Goal: Transaction & Acquisition: Obtain resource

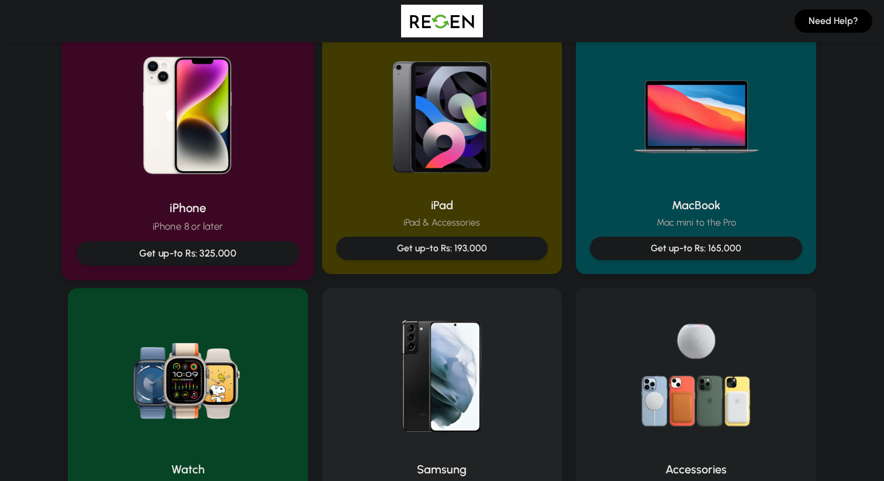
scroll to position [267, 0]
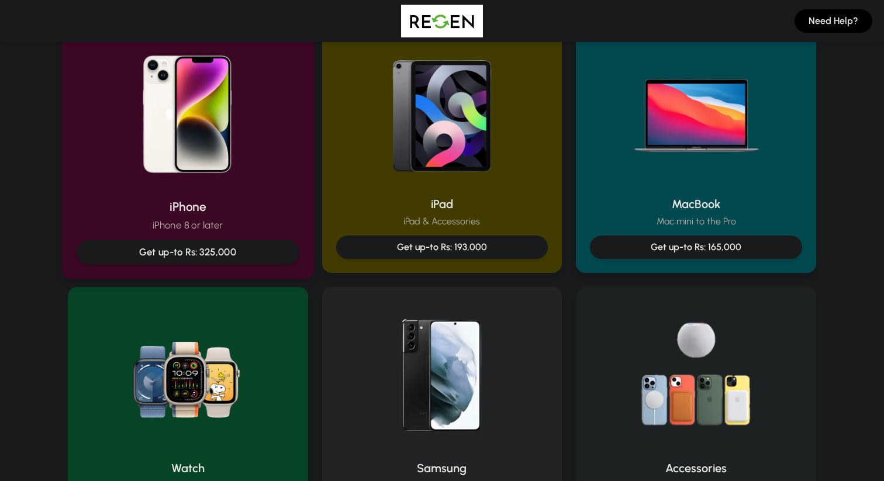
click at [269, 189] on div "iPhone iPhone 8 or later Get up-to Rs: 325,000" at bounding box center [188, 147] width 252 height 263
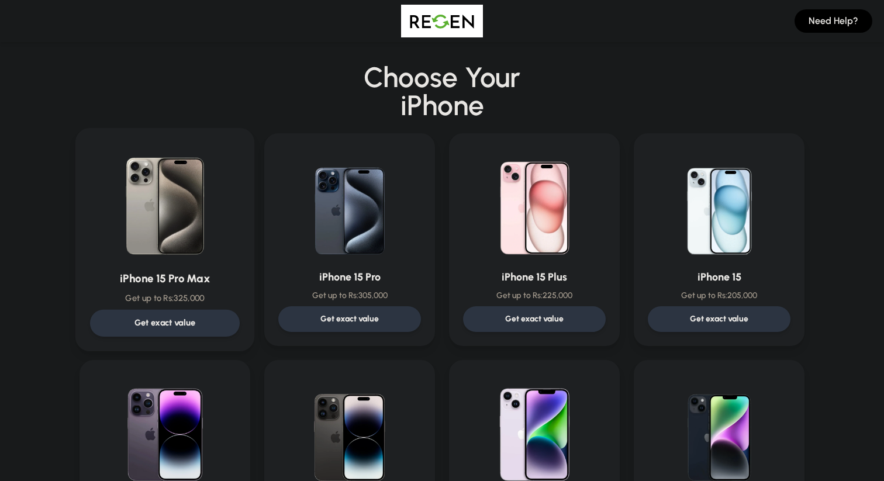
click at [230, 286] on h3 "iPhone 15 Pro Max" at bounding box center [165, 279] width 150 height 17
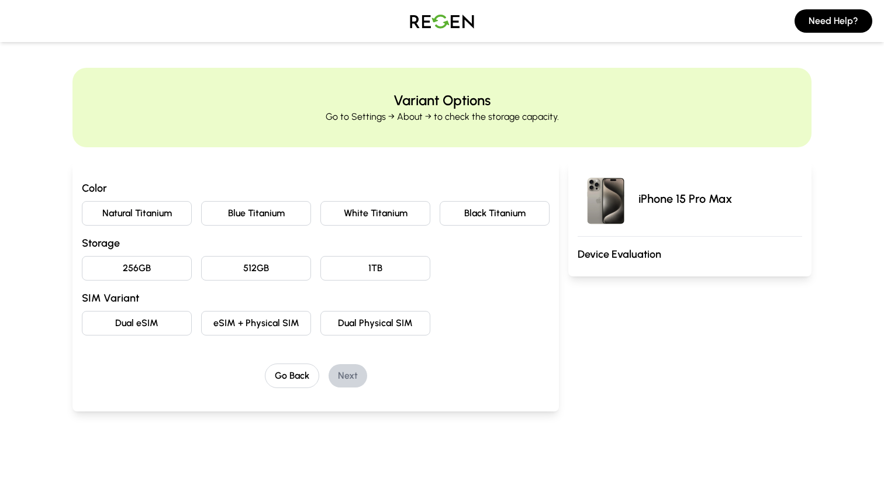
click at [151, 212] on button "Natural Titanium" at bounding box center [137, 213] width 110 height 25
click at [368, 270] on button "1TB" at bounding box center [375, 268] width 110 height 25
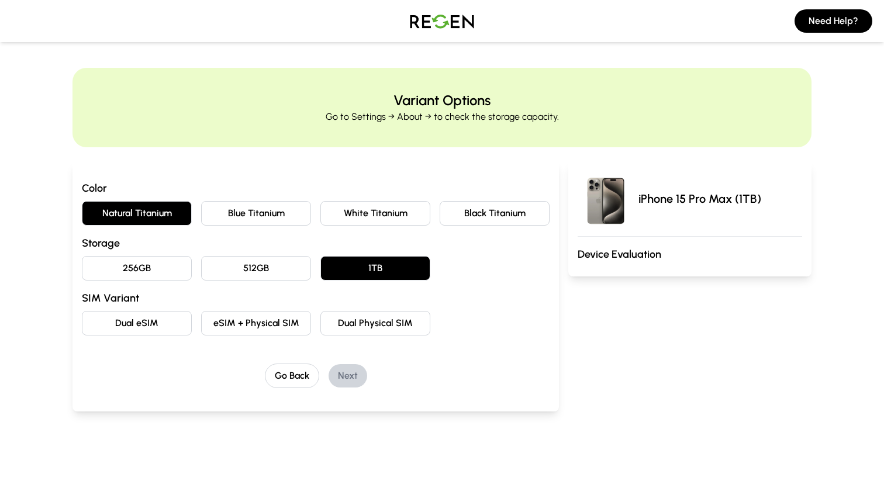
click at [362, 315] on button "Dual Physical SIM" at bounding box center [375, 323] width 110 height 25
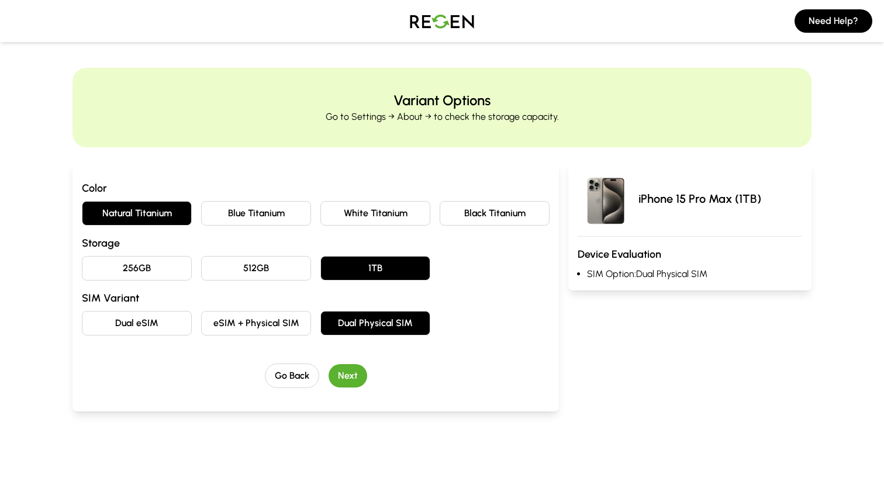
click at [261, 328] on button "eSIM + Physical SIM" at bounding box center [256, 323] width 110 height 25
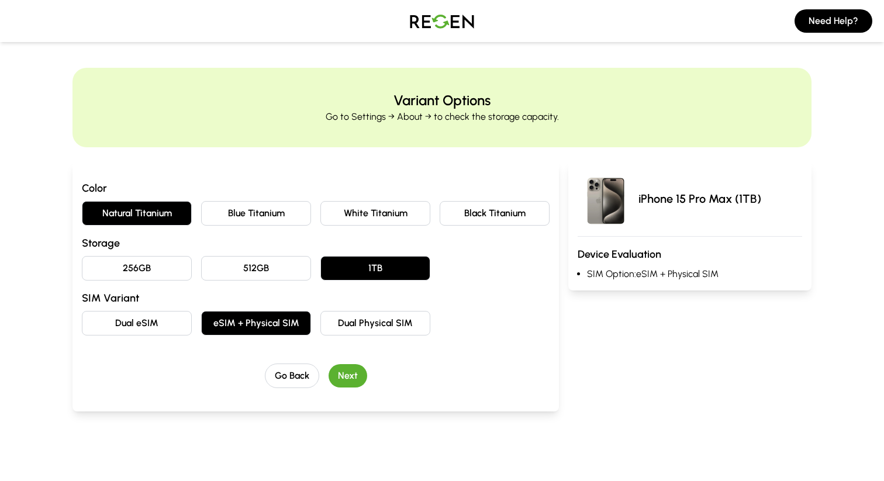
click at [175, 325] on button "Dual eSIM" at bounding box center [137, 323] width 110 height 25
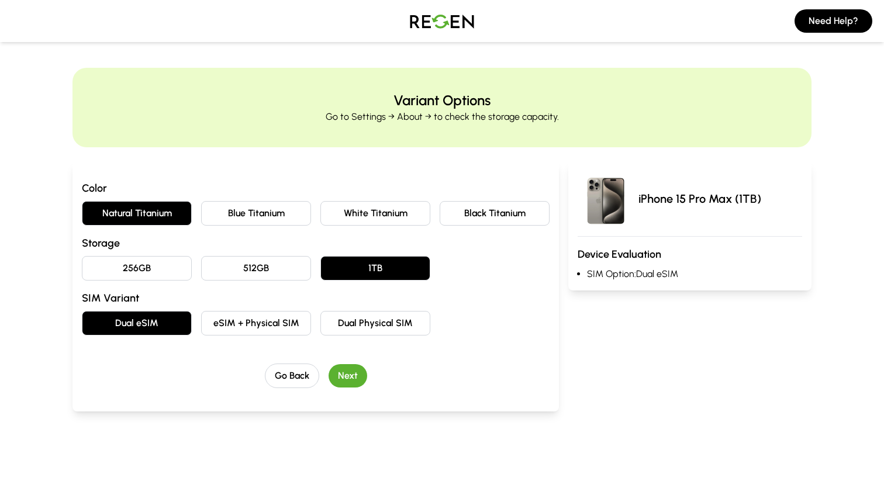
click at [280, 322] on button "eSIM + Physical SIM" at bounding box center [256, 323] width 110 height 25
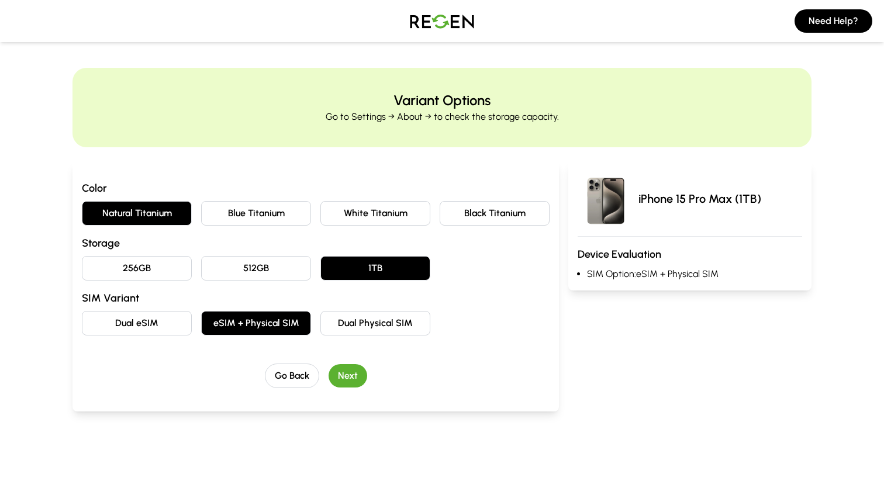
click at [350, 379] on button "Next" at bounding box center [348, 375] width 39 height 23
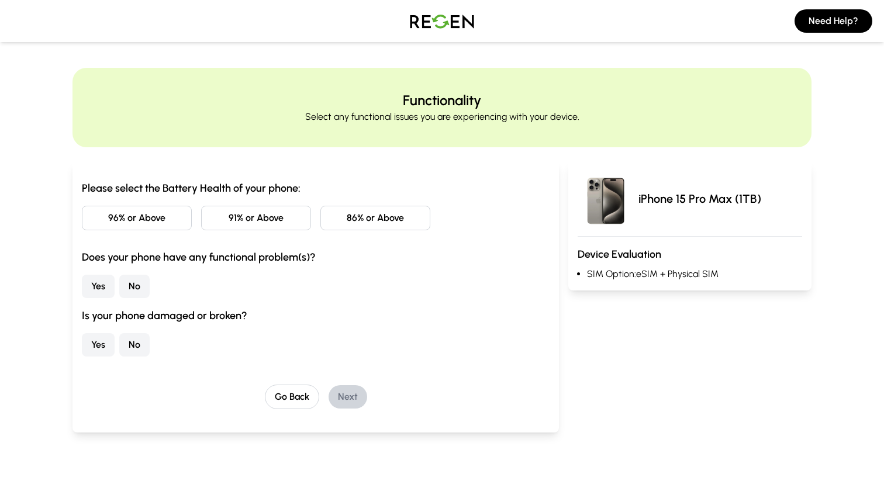
click at [137, 284] on button "No" at bounding box center [134, 286] width 30 height 23
click at [244, 223] on button "91% or Above" at bounding box center [256, 218] width 110 height 25
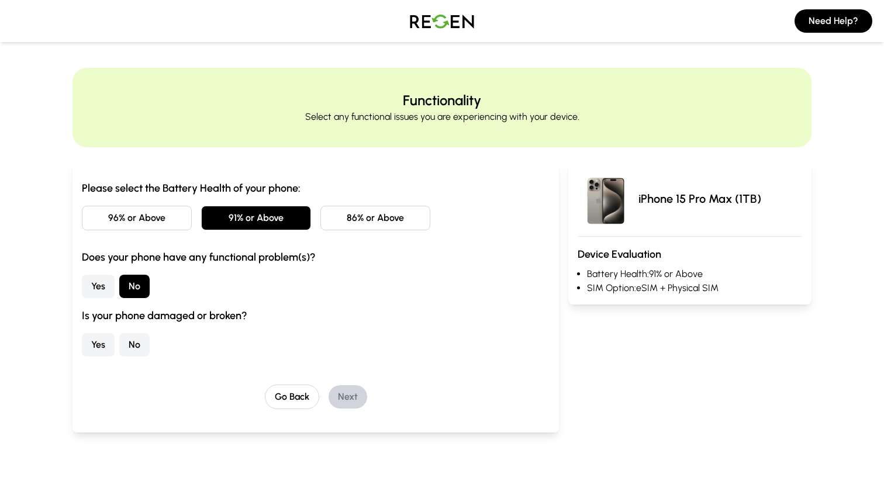
click at [138, 354] on button "No" at bounding box center [134, 344] width 30 height 23
click at [350, 400] on button "Next" at bounding box center [348, 396] width 39 height 23
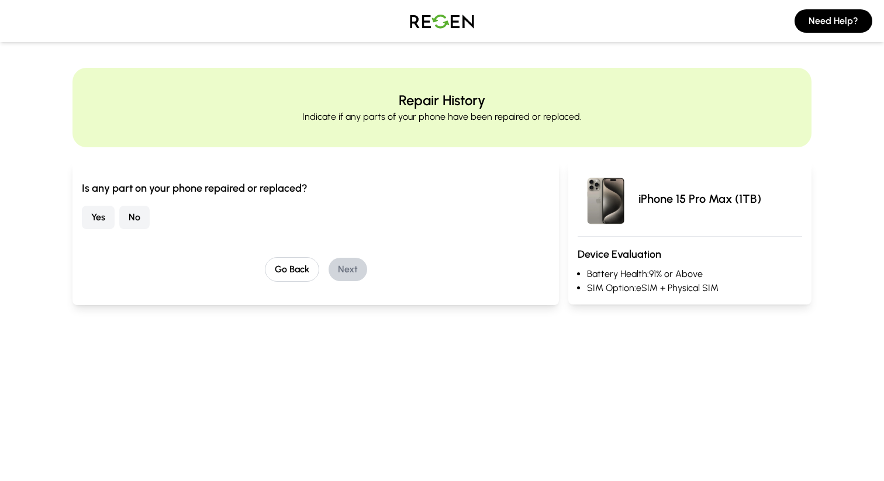
click at [145, 211] on button "No" at bounding box center [134, 217] width 30 height 23
click at [352, 260] on button "Next" at bounding box center [348, 269] width 39 height 23
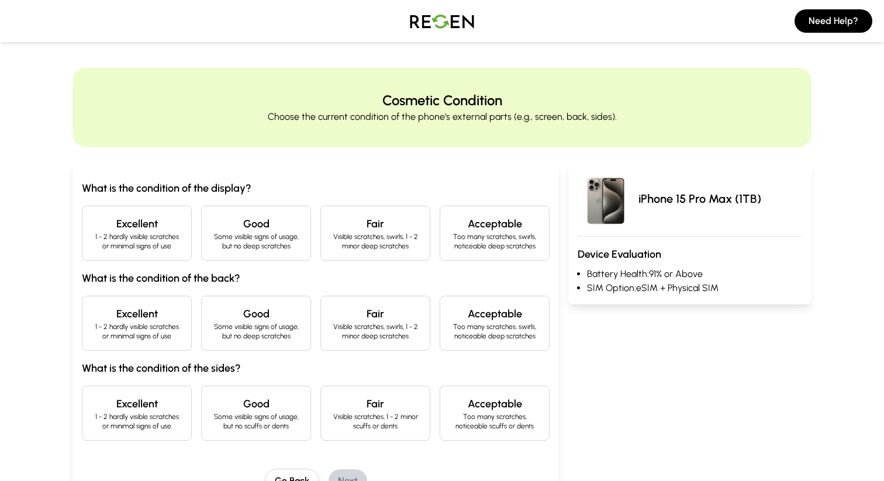
click at [163, 248] on p "1 - 2 hardly visible scratches or minimal signs of use" at bounding box center [137, 241] width 90 height 19
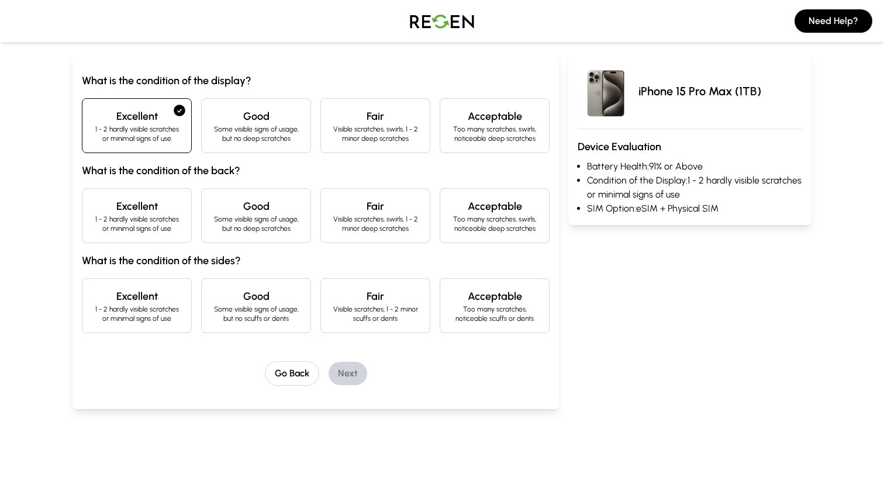
scroll to position [109, 0]
click at [141, 222] on p "1 - 2 hardly visible scratches or minimal signs of use" at bounding box center [137, 222] width 90 height 19
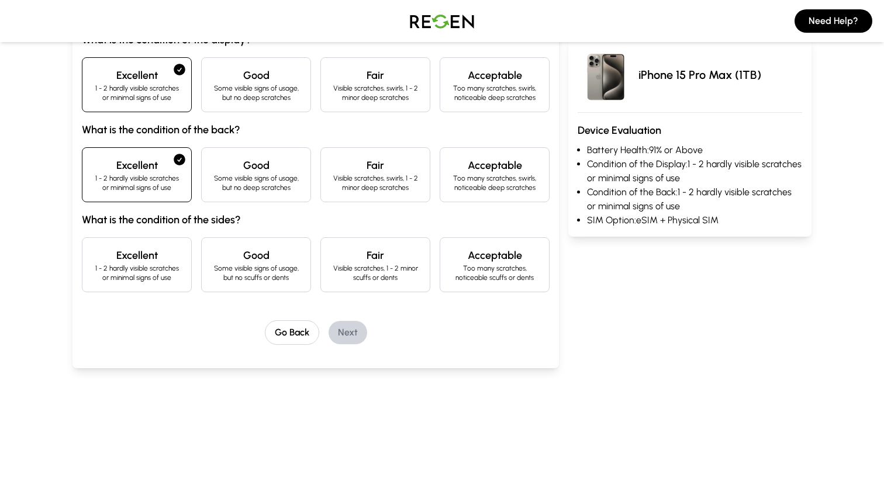
scroll to position [150, 0]
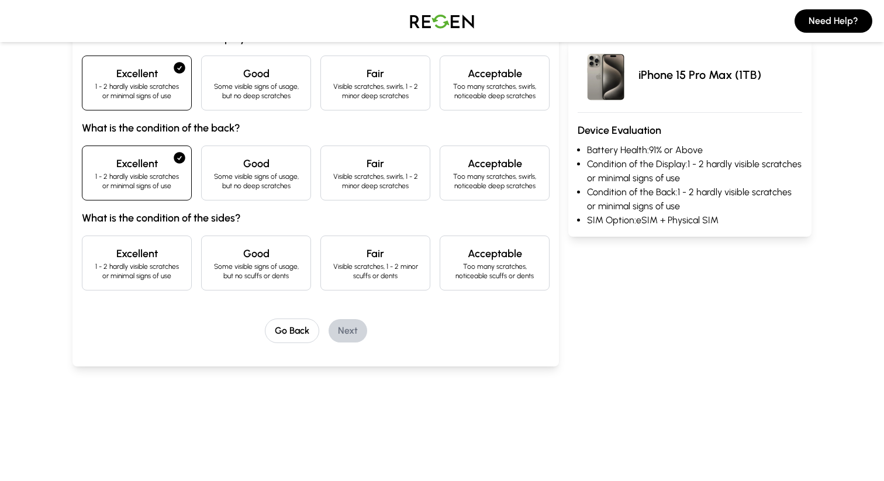
click at [156, 274] on p "1 - 2 hardly visible scratches or minimal signs of use" at bounding box center [137, 271] width 90 height 19
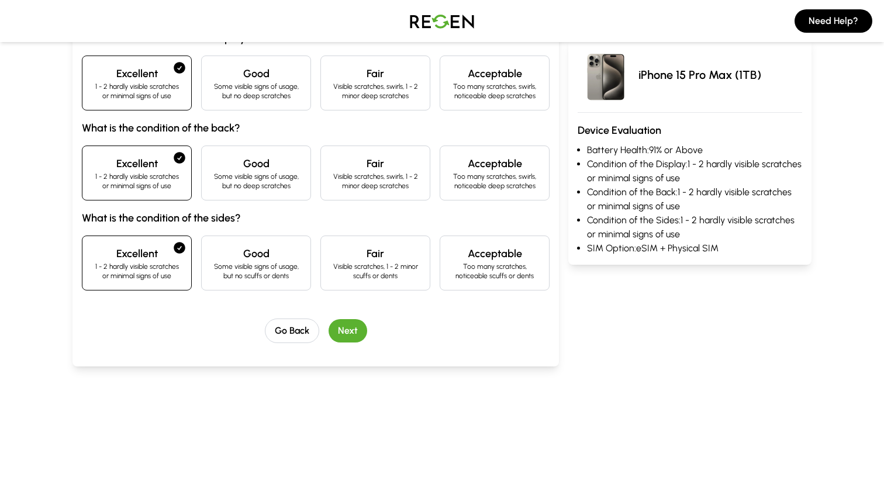
click at [345, 336] on button "Next" at bounding box center [348, 330] width 39 height 23
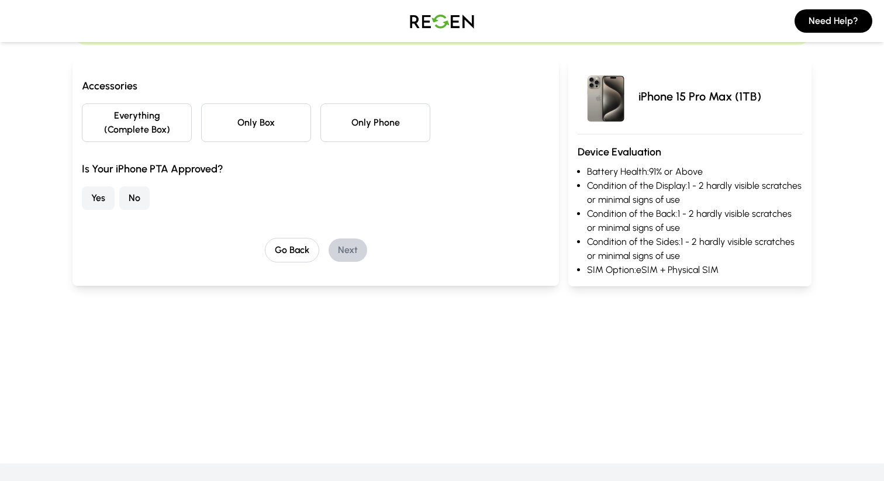
scroll to position [96, 0]
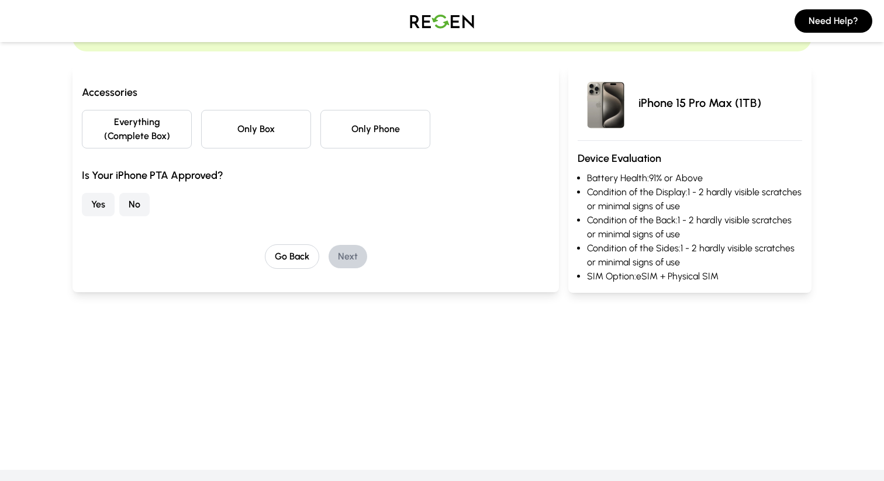
click at [130, 199] on button "No" at bounding box center [134, 204] width 30 height 23
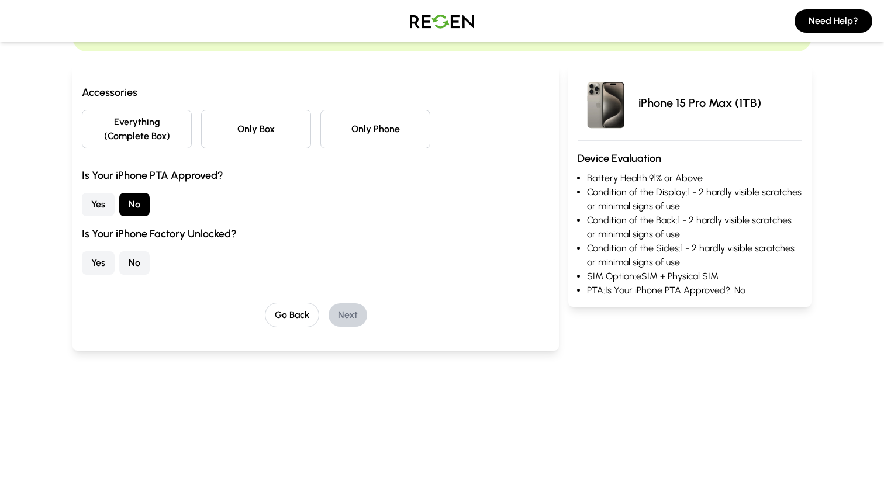
click at [164, 135] on button "Everything (Complete Box)" at bounding box center [137, 129] width 110 height 39
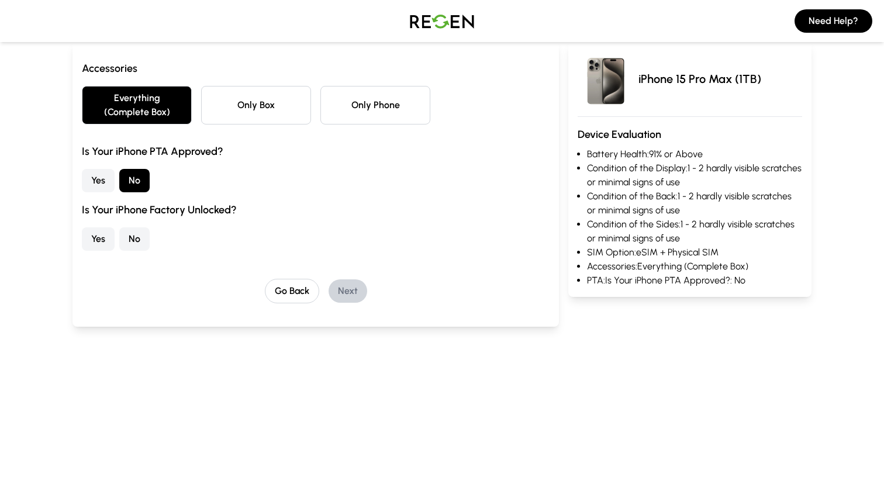
scroll to position [122, 0]
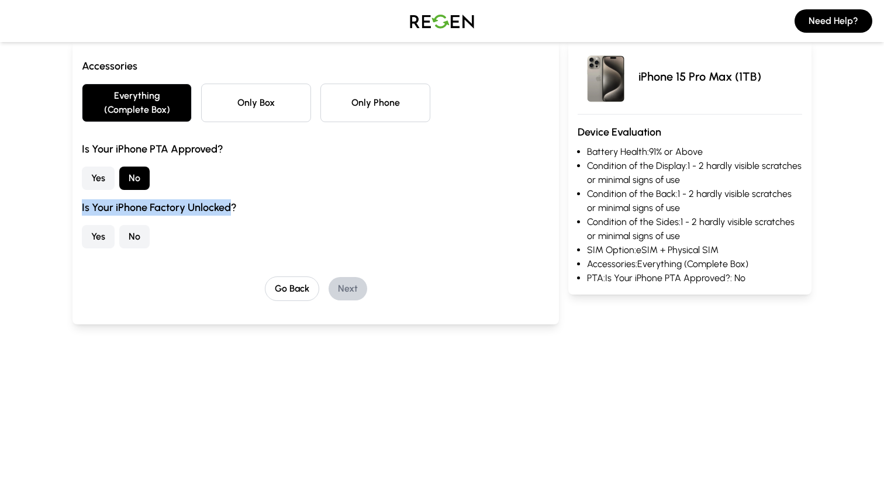
drag, startPoint x: 232, startPoint y: 207, endPoint x: 82, endPoint y: 209, distance: 149.1
click at [82, 209] on h3 "Is Your iPhone Factory Unlocked?" at bounding box center [316, 207] width 468 height 16
copy h3 "Is Your iPhone Factory Unlocked"
click at [254, 227] on div "Yes No" at bounding box center [316, 236] width 468 height 23
click at [140, 241] on button "No" at bounding box center [134, 236] width 30 height 23
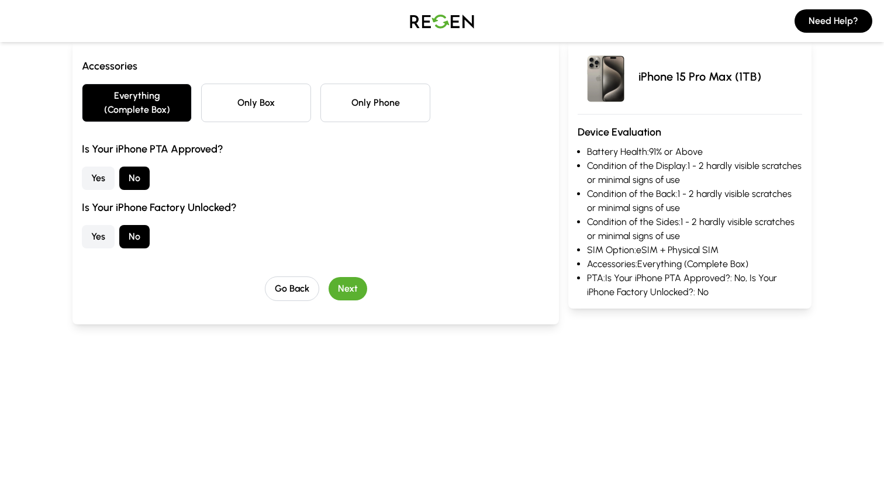
click at [91, 237] on button "Yes" at bounding box center [98, 236] width 33 height 23
click at [388, 240] on div "Yes No" at bounding box center [316, 236] width 468 height 23
click at [357, 284] on button "Next" at bounding box center [348, 288] width 39 height 23
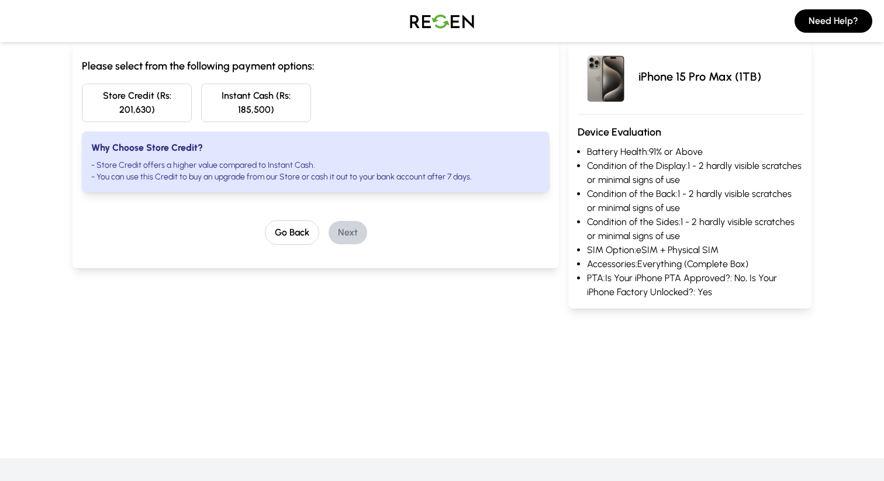
click at [177, 99] on button "Store Credit (Rs: 201,630)" at bounding box center [137, 103] width 110 height 39
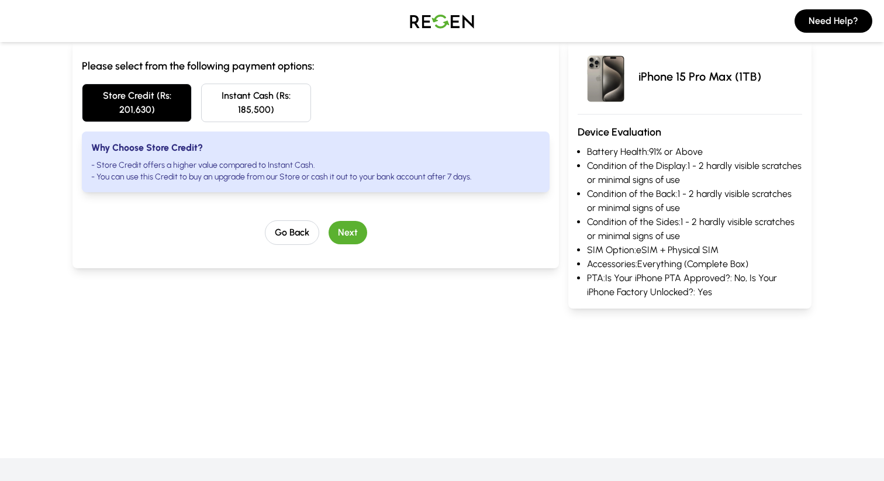
click at [238, 116] on button "Instant Cash (Rs: 185,500)" at bounding box center [256, 103] width 110 height 39
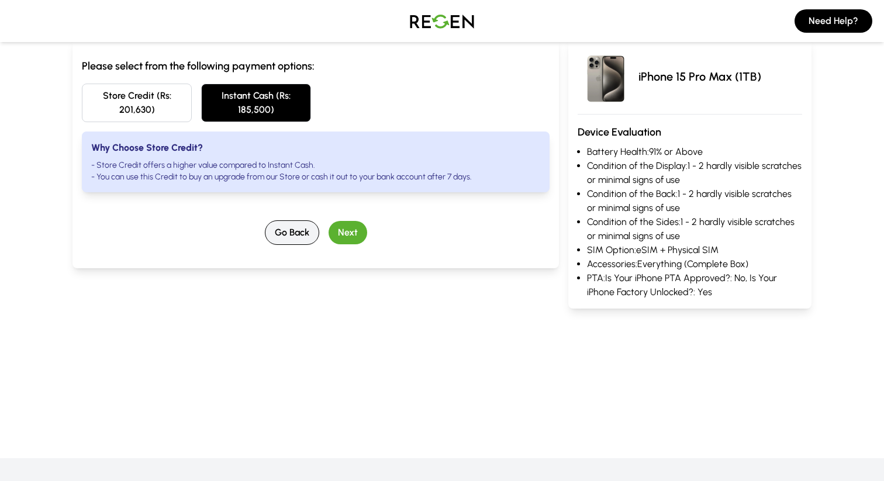
click at [303, 233] on button "Go Back" at bounding box center [292, 232] width 54 height 25
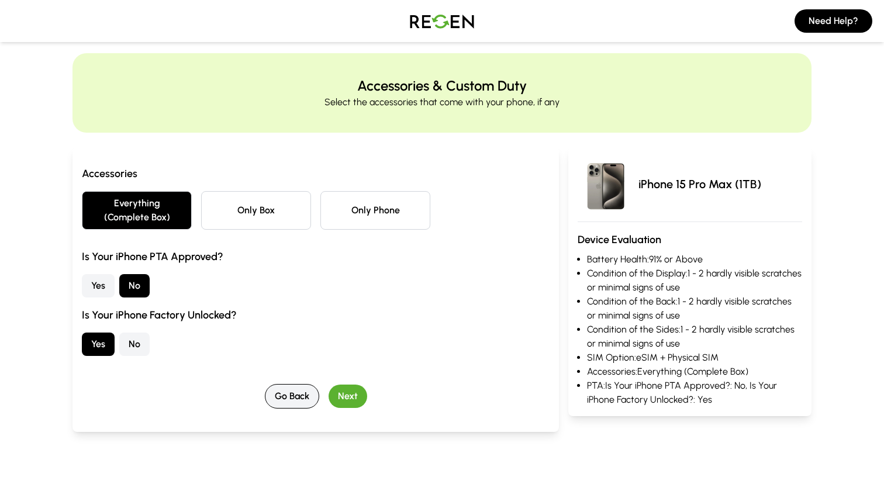
scroll to position [0, 0]
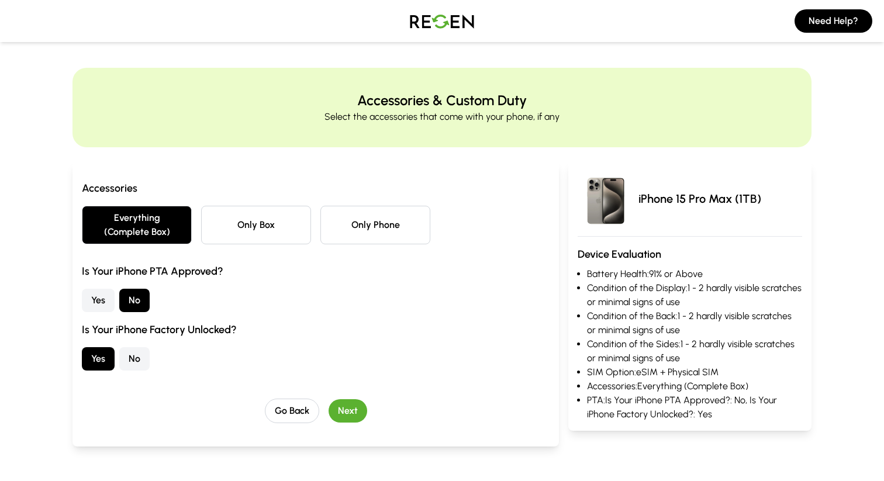
click at [348, 405] on button "Next" at bounding box center [348, 410] width 39 height 23
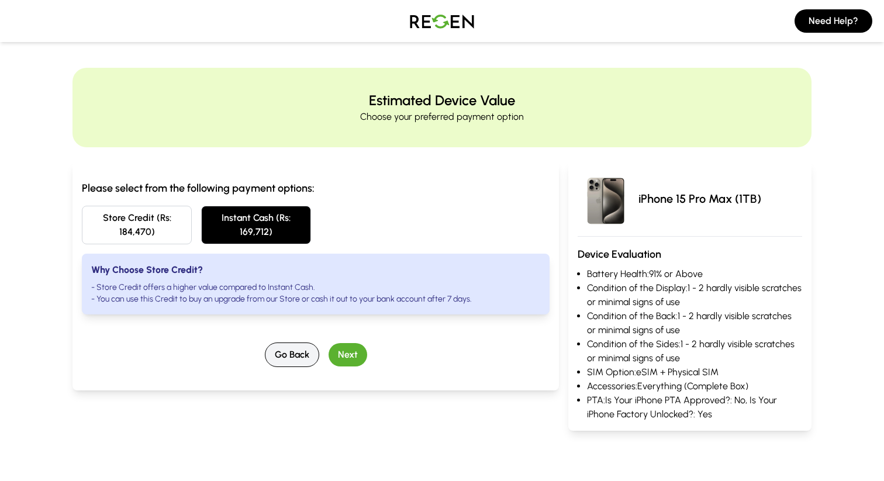
click at [307, 351] on button "Go Back" at bounding box center [292, 355] width 54 height 25
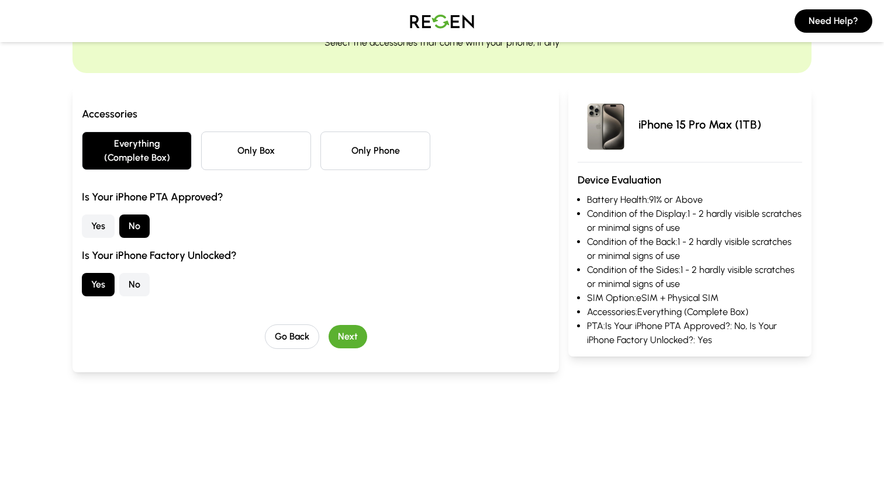
click at [353, 333] on button "Next" at bounding box center [348, 336] width 39 height 23
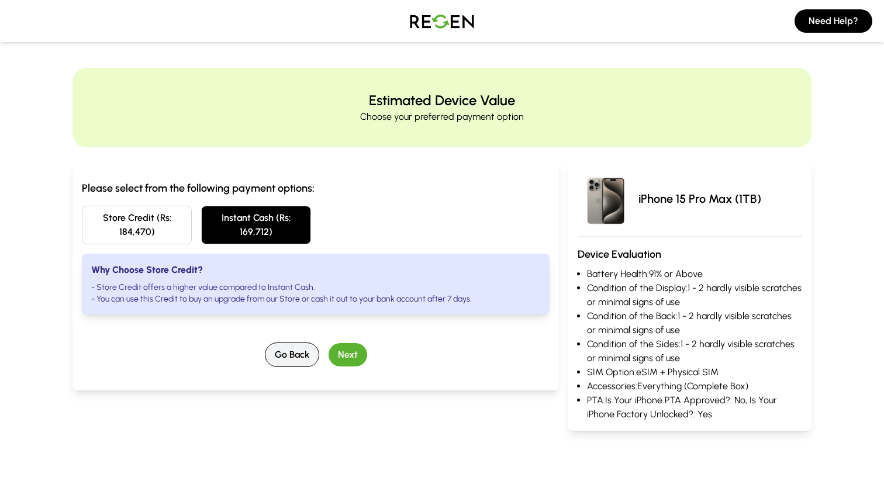
click at [300, 351] on button "Go Back" at bounding box center [292, 355] width 54 height 25
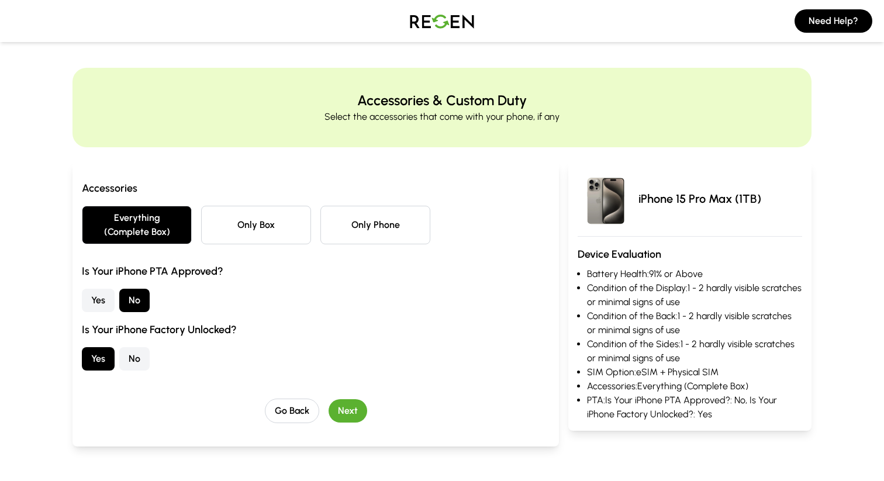
click at [125, 361] on button "No" at bounding box center [134, 358] width 30 height 23
click at [98, 363] on button "Yes" at bounding box center [98, 358] width 33 height 23
click at [339, 408] on button "Next" at bounding box center [348, 410] width 39 height 23
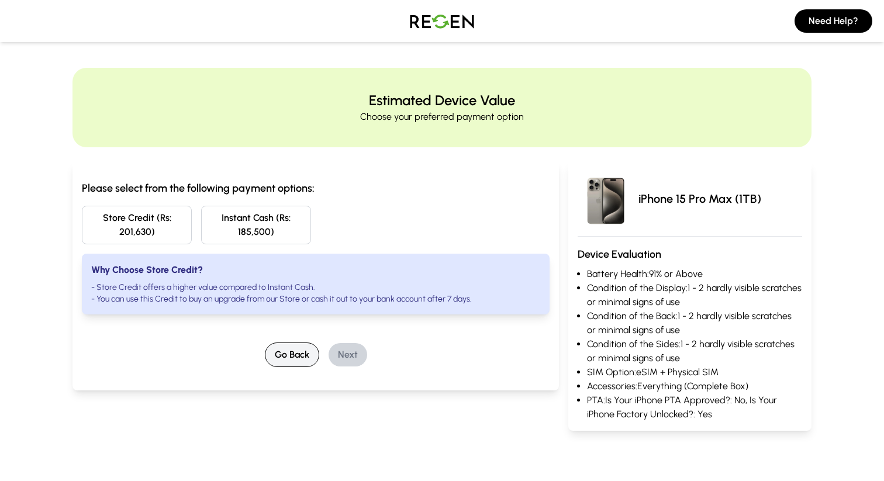
click at [296, 357] on button "Go Back" at bounding box center [292, 355] width 54 height 25
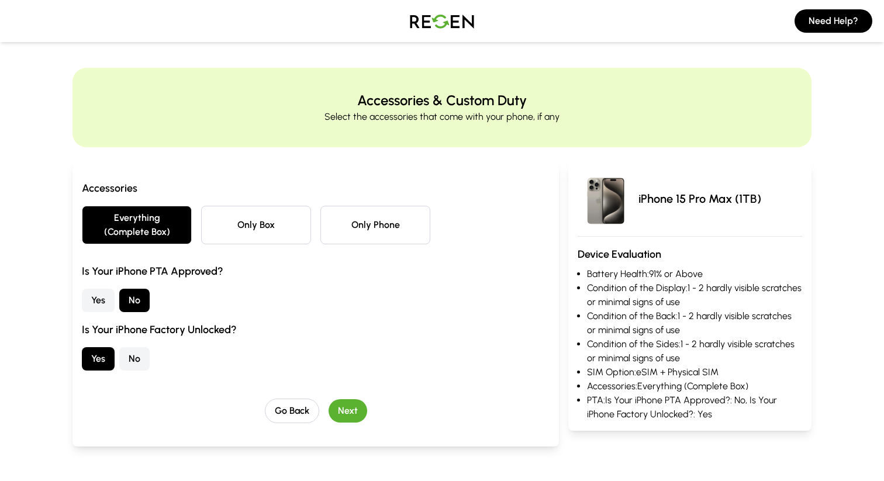
click at [348, 409] on button "Next" at bounding box center [348, 410] width 39 height 23
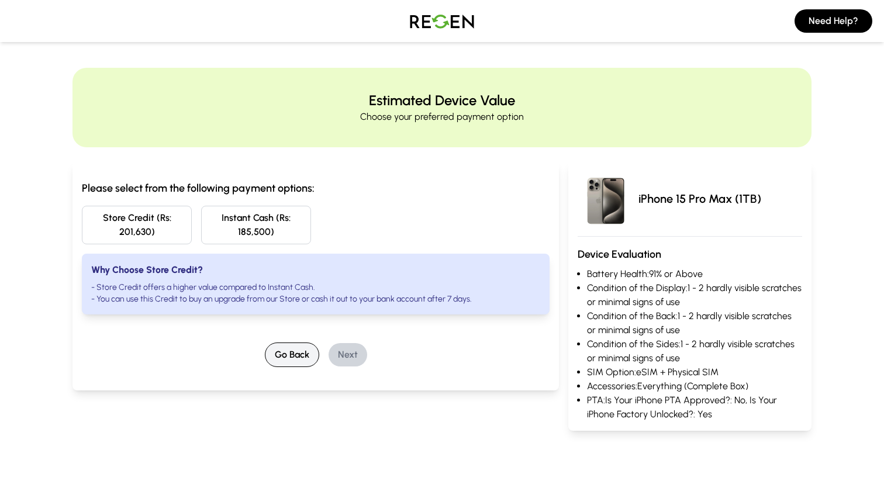
click at [283, 357] on button "Go Back" at bounding box center [292, 355] width 54 height 25
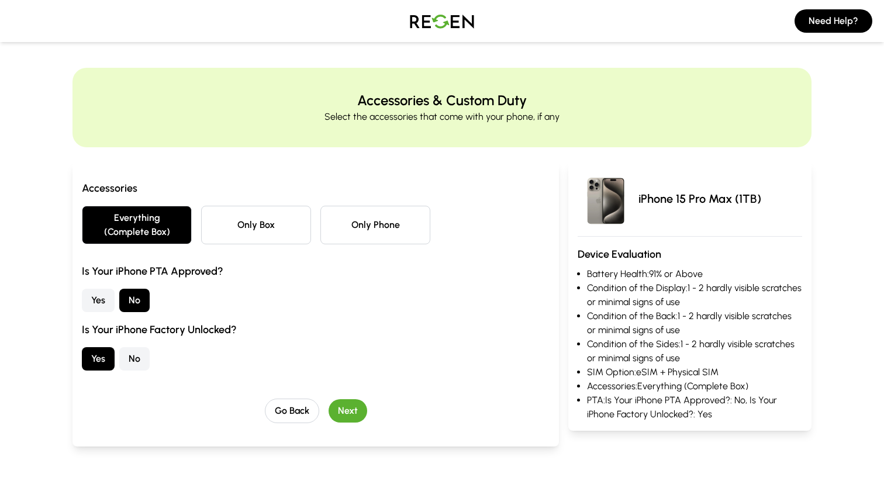
click at [350, 415] on button "Next" at bounding box center [348, 410] width 39 height 23
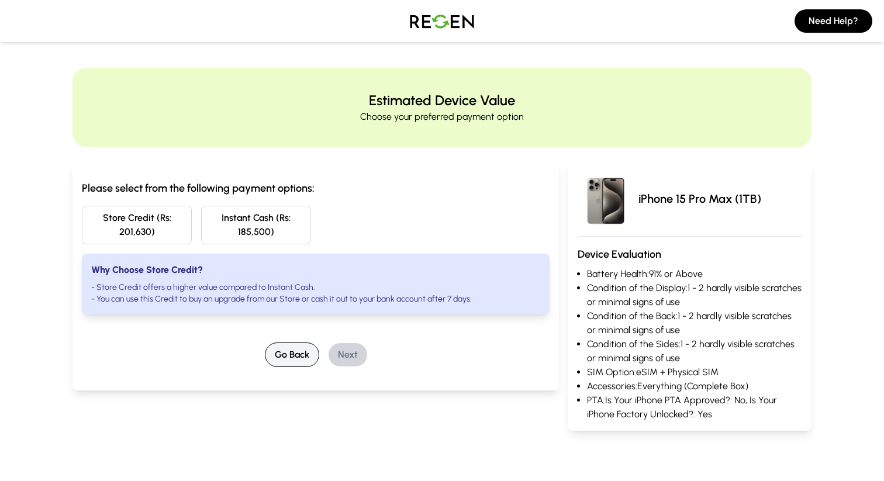
click at [292, 355] on button "Go Back" at bounding box center [292, 355] width 54 height 25
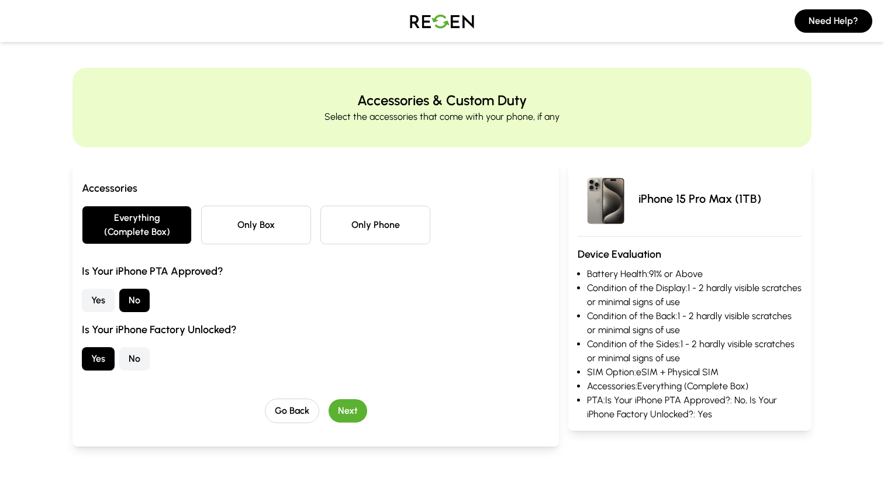
click at [98, 294] on button "Yes" at bounding box center [98, 300] width 33 height 23
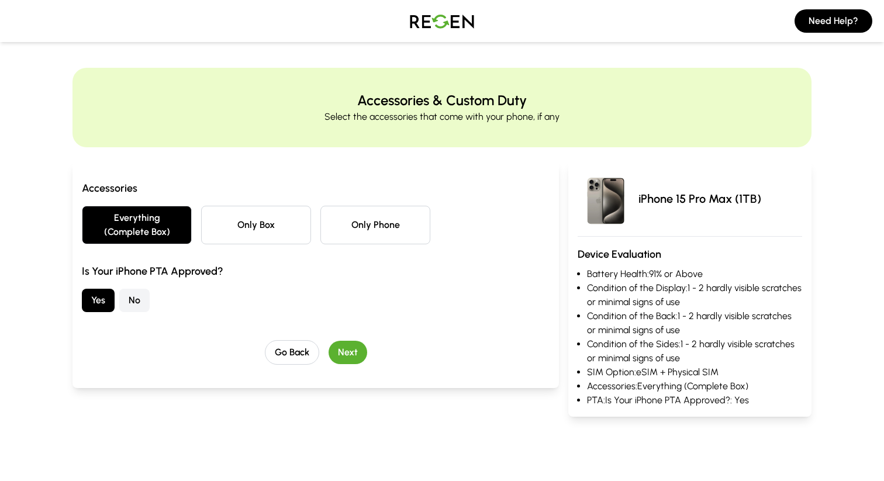
click at [134, 298] on button "No" at bounding box center [134, 300] width 30 height 23
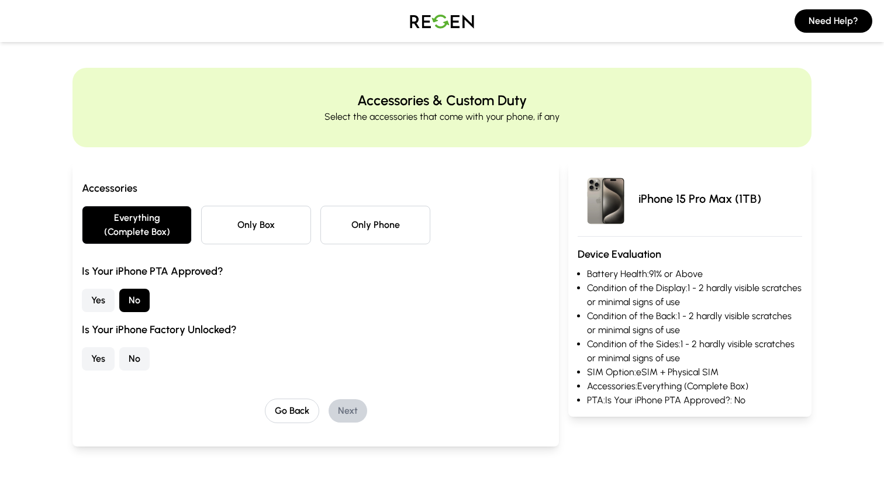
click at [105, 299] on button "Yes" at bounding box center [98, 300] width 33 height 23
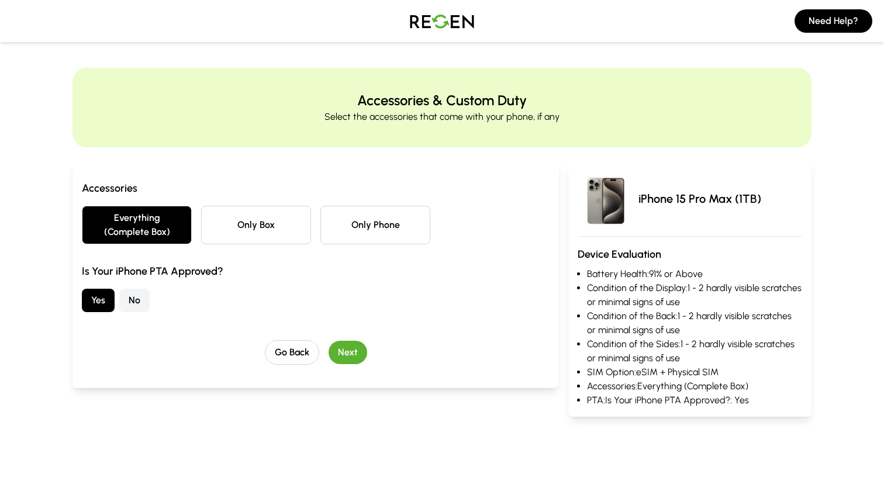
click at [350, 351] on button "Next" at bounding box center [348, 352] width 39 height 23
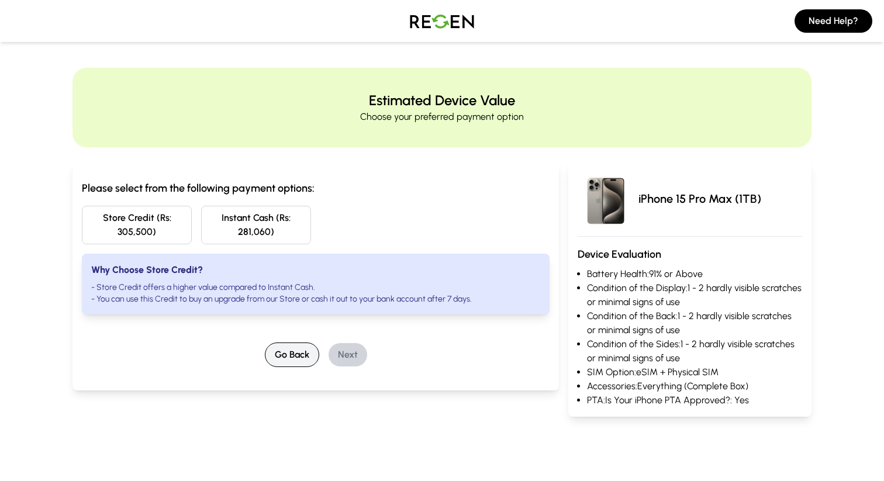
click at [303, 348] on button "Go Back" at bounding box center [292, 355] width 54 height 25
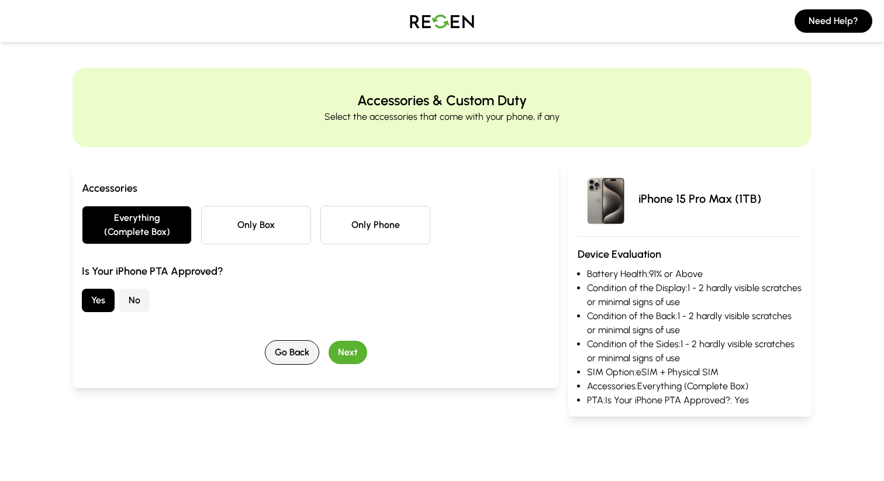
click at [303, 348] on button "Go Back" at bounding box center [292, 352] width 54 height 25
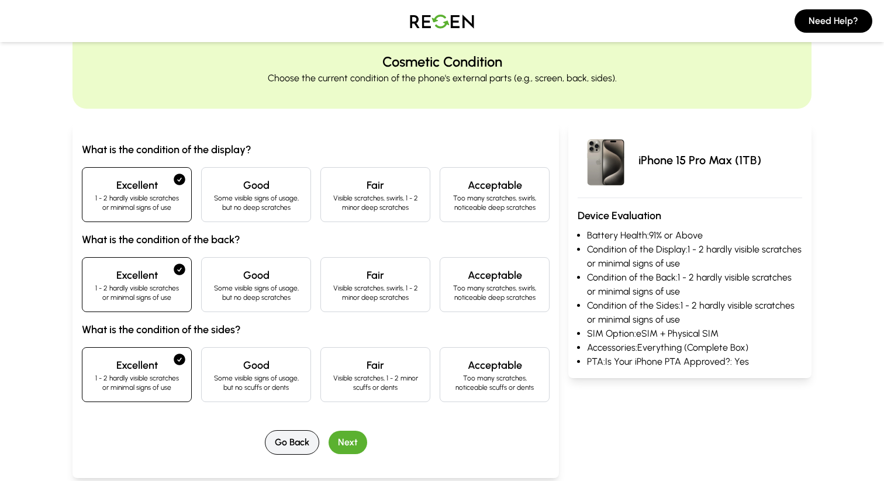
click at [292, 433] on button "Go Back" at bounding box center [292, 442] width 54 height 25
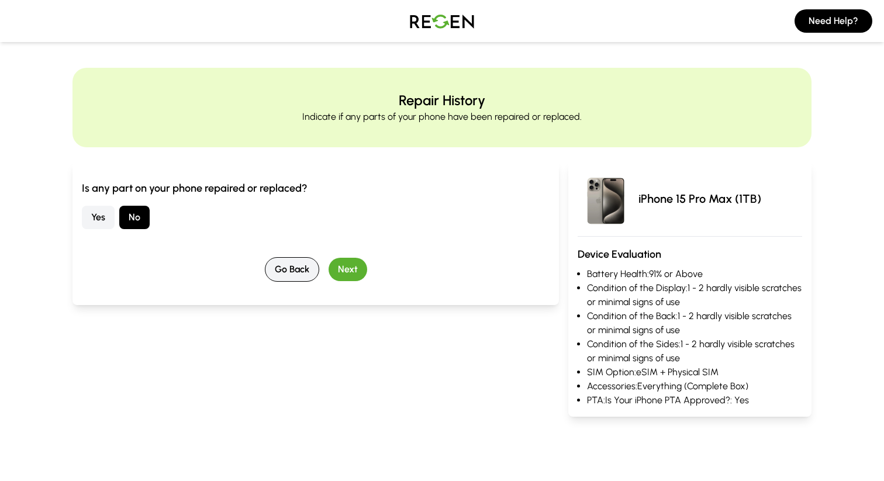
click at [296, 275] on button "Go Back" at bounding box center [292, 269] width 54 height 25
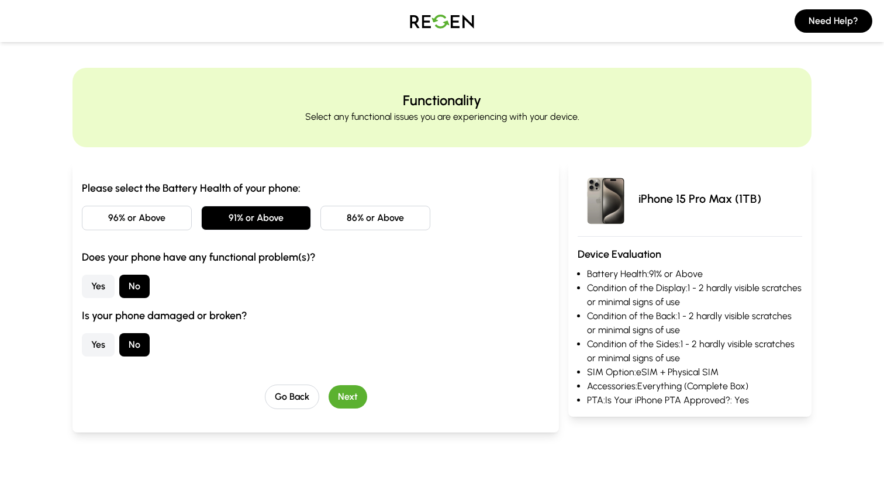
click at [131, 217] on button "96% or Above" at bounding box center [137, 218] width 110 height 25
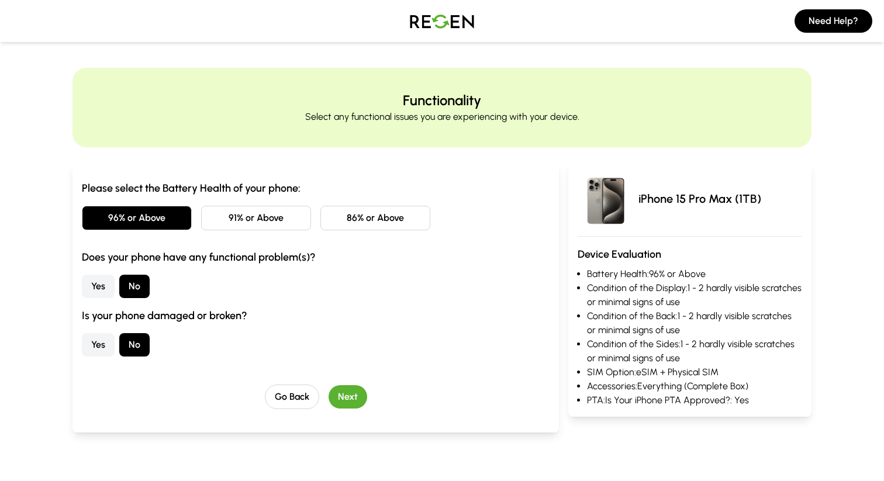
click at [351, 392] on button "Next" at bounding box center [348, 396] width 39 height 23
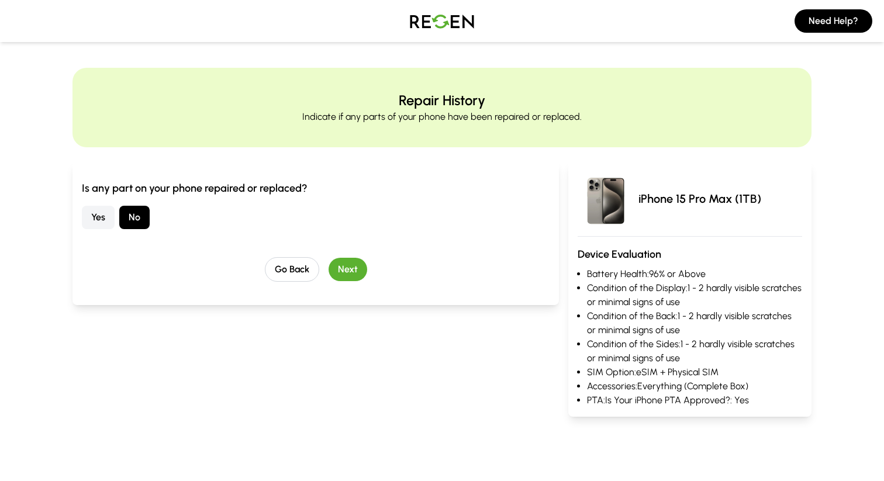
click at [353, 269] on button "Next" at bounding box center [348, 269] width 39 height 23
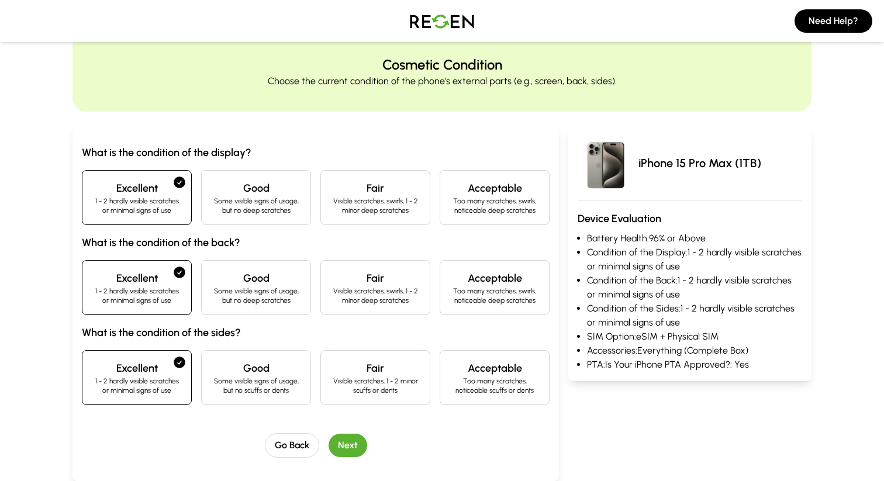
click at [356, 443] on button "Next" at bounding box center [348, 445] width 39 height 23
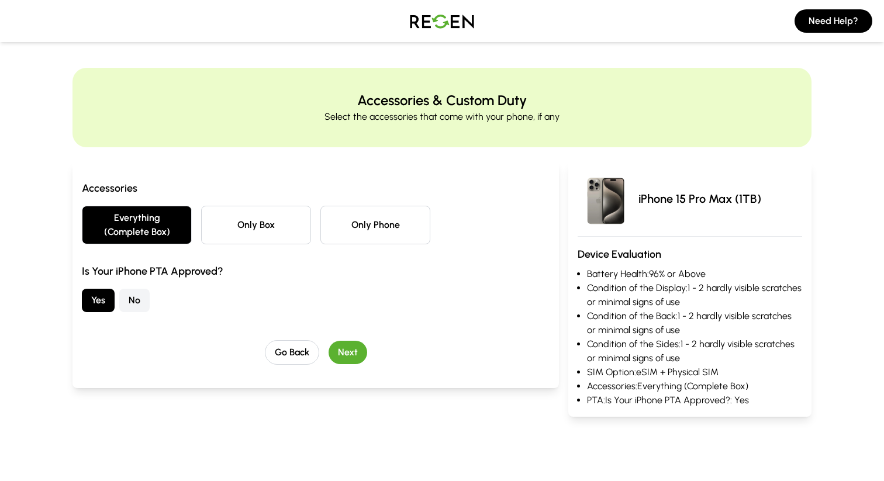
click at [135, 300] on button "No" at bounding box center [134, 300] width 30 height 23
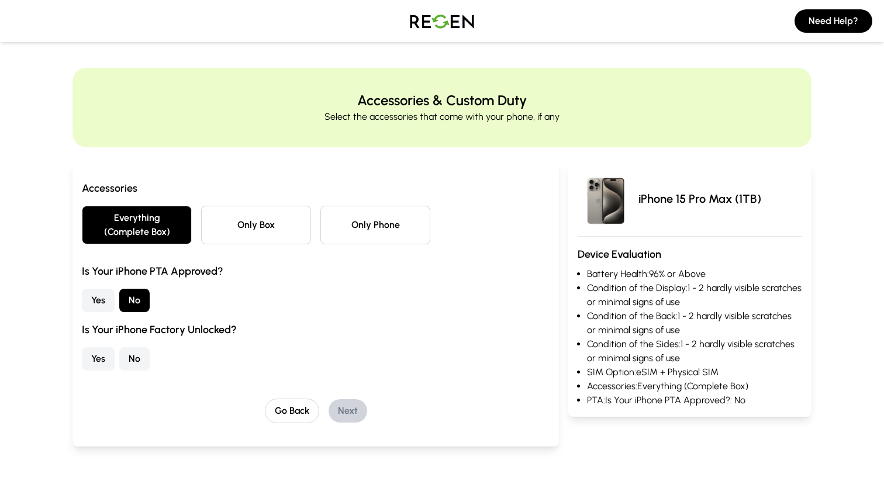
click at [99, 358] on button "Yes" at bounding box center [98, 358] width 33 height 23
click at [357, 410] on button "Next" at bounding box center [348, 410] width 39 height 23
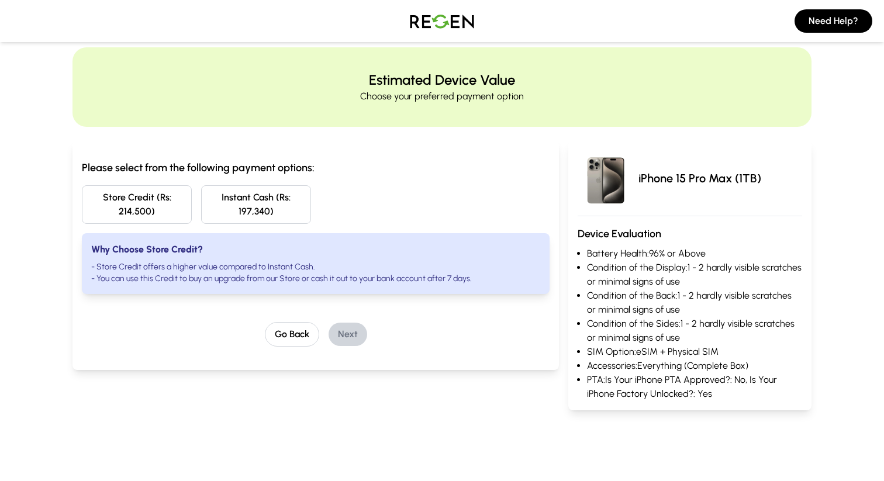
scroll to position [19, 0]
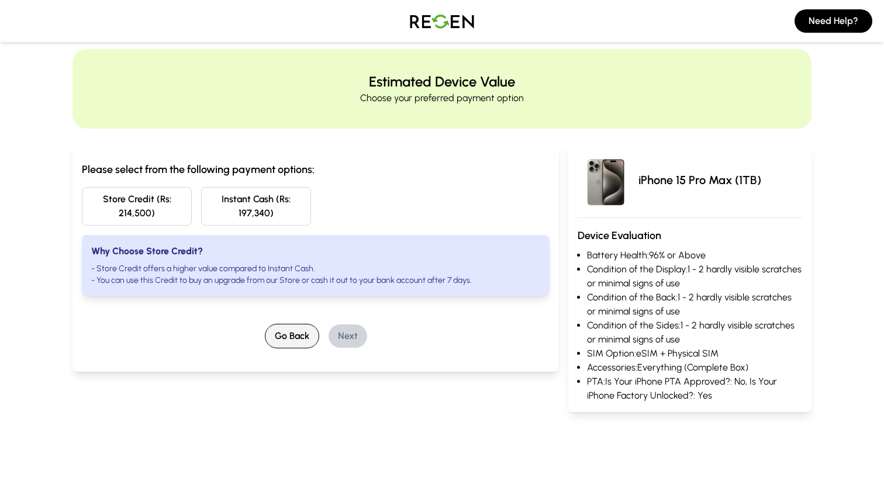
click at [296, 339] on button "Go Back" at bounding box center [292, 336] width 54 height 25
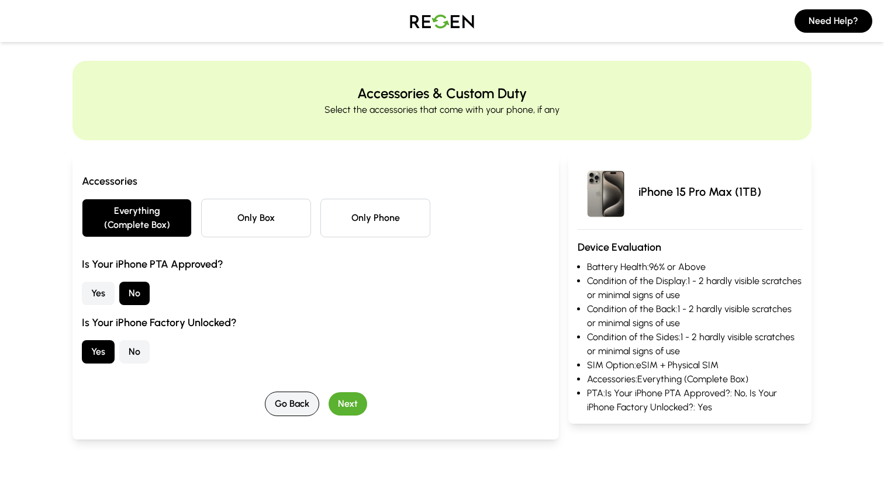
scroll to position [0, 0]
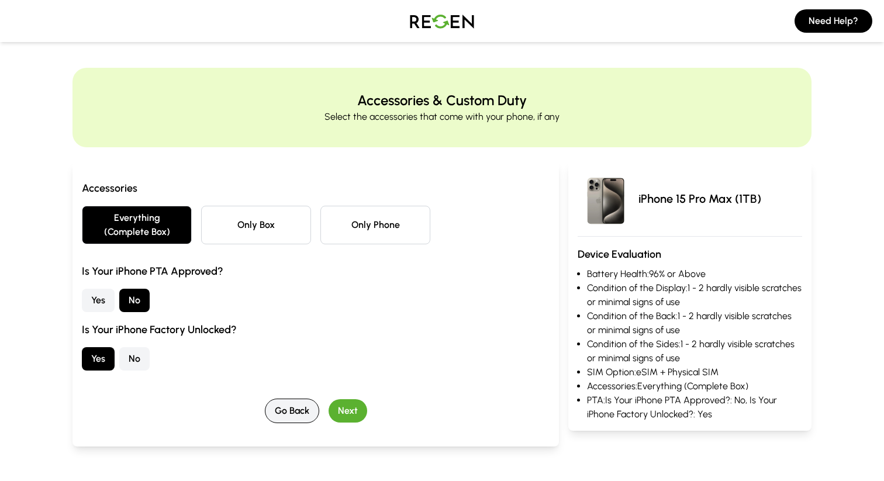
click at [291, 405] on button "Go Back" at bounding box center [292, 411] width 54 height 25
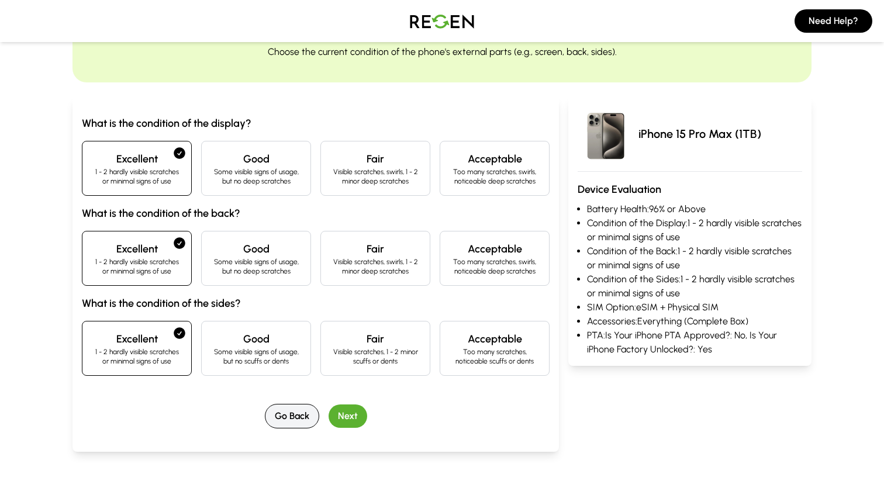
click at [299, 421] on button "Go Back" at bounding box center [292, 416] width 54 height 25
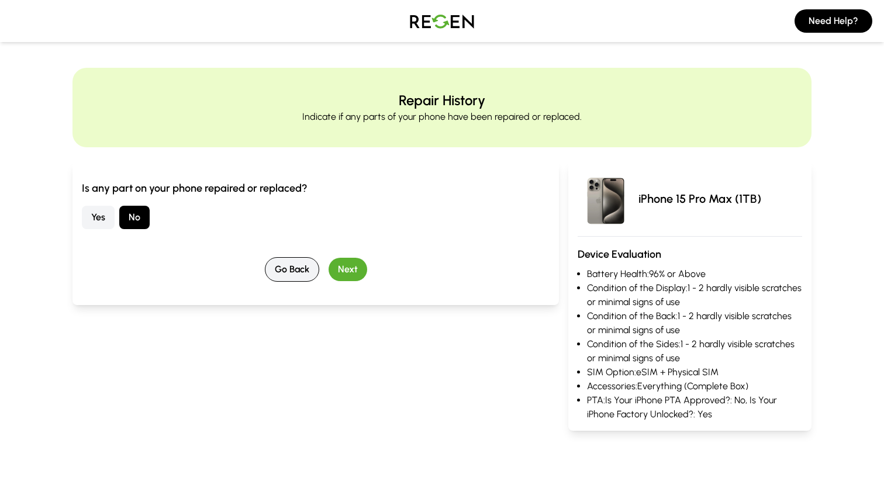
click at [297, 273] on button "Go Back" at bounding box center [292, 269] width 54 height 25
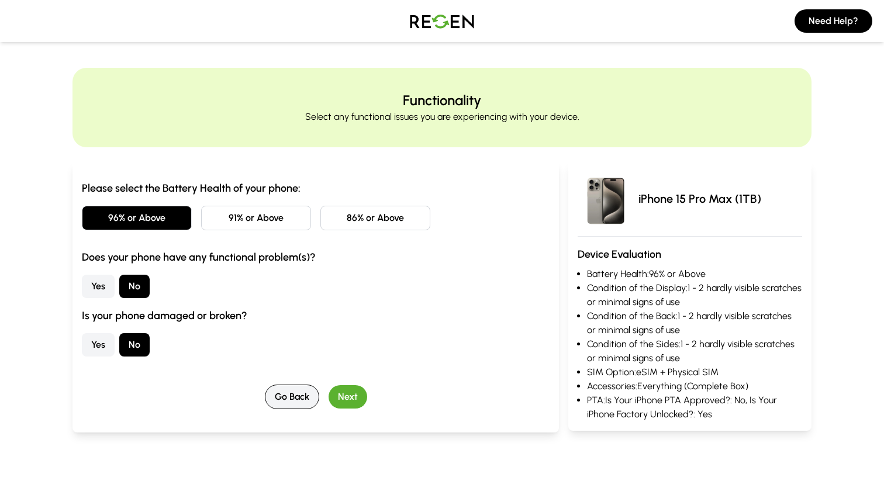
click at [290, 395] on button "Go Back" at bounding box center [292, 397] width 54 height 25
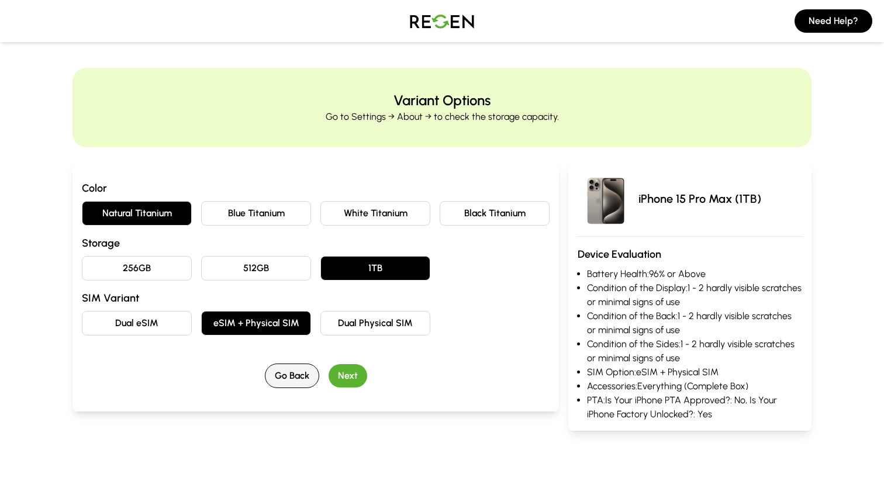
click at [292, 379] on button "Go Back" at bounding box center [292, 376] width 54 height 25
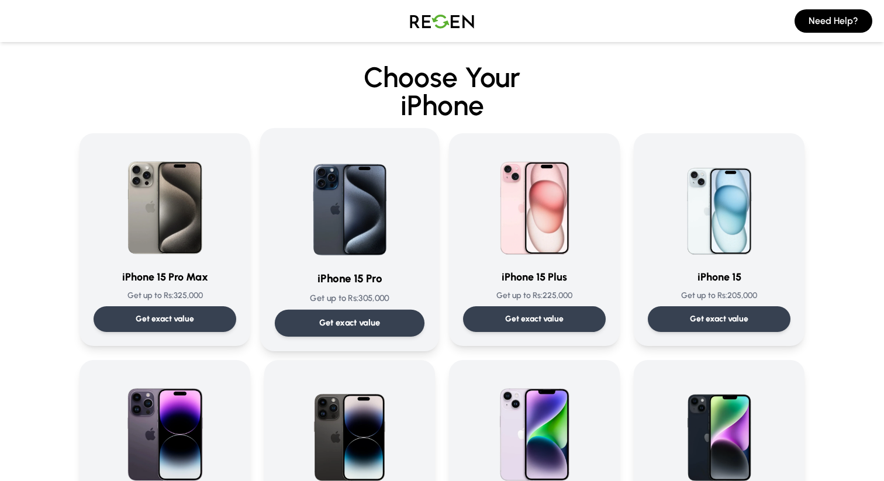
click at [370, 326] on p "Get exact value" at bounding box center [349, 323] width 61 height 12
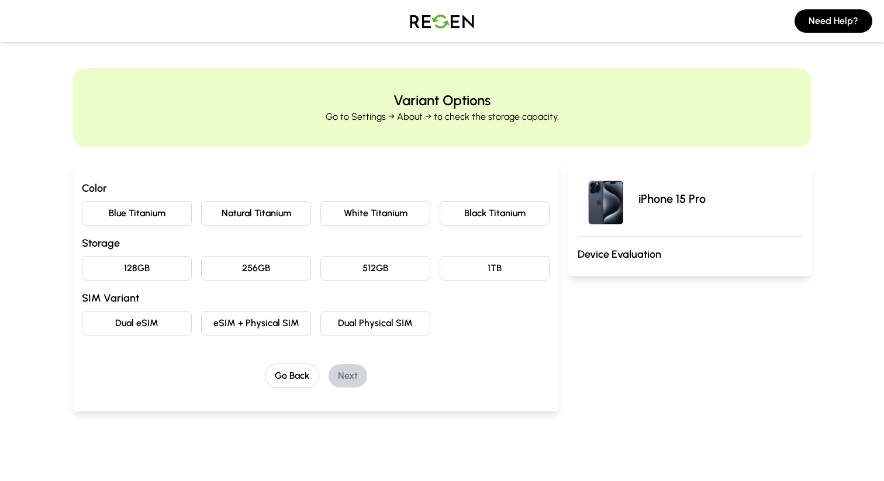
click at [281, 276] on button "256GB" at bounding box center [256, 268] width 110 height 25
click at [241, 209] on button "Natural Titanium" at bounding box center [256, 213] width 110 height 25
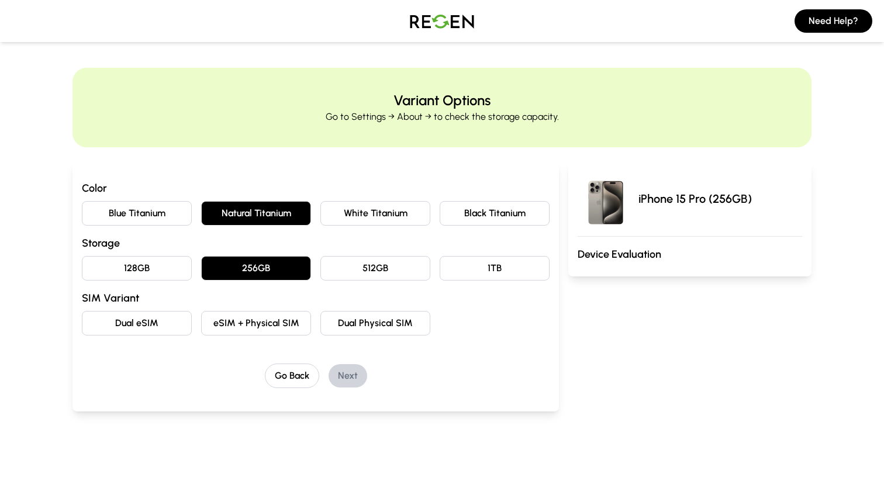
click at [216, 325] on button "eSIM + Physical SIM" at bounding box center [256, 323] width 110 height 25
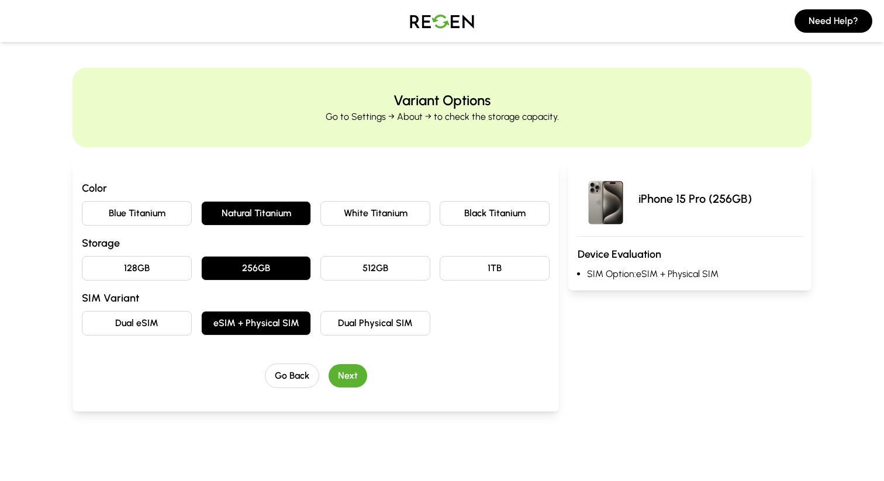
click at [348, 379] on button "Next" at bounding box center [348, 375] width 39 height 23
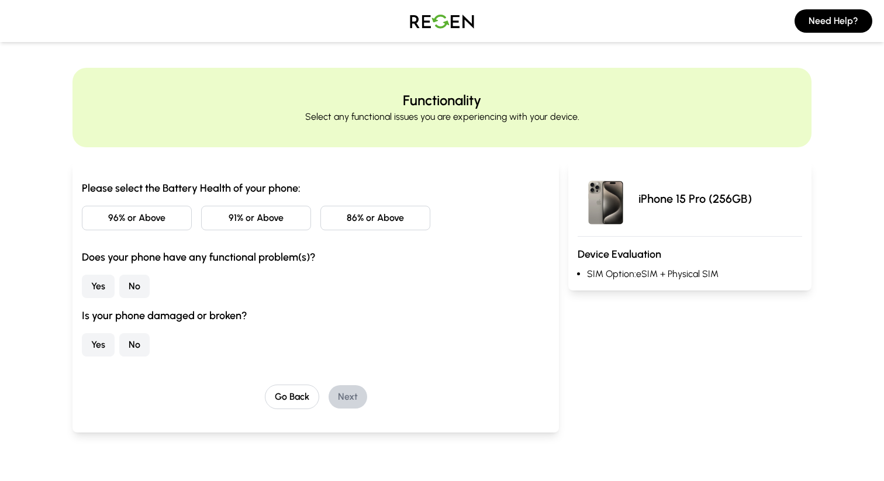
click at [160, 222] on button "96% or Above" at bounding box center [137, 218] width 110 height 25
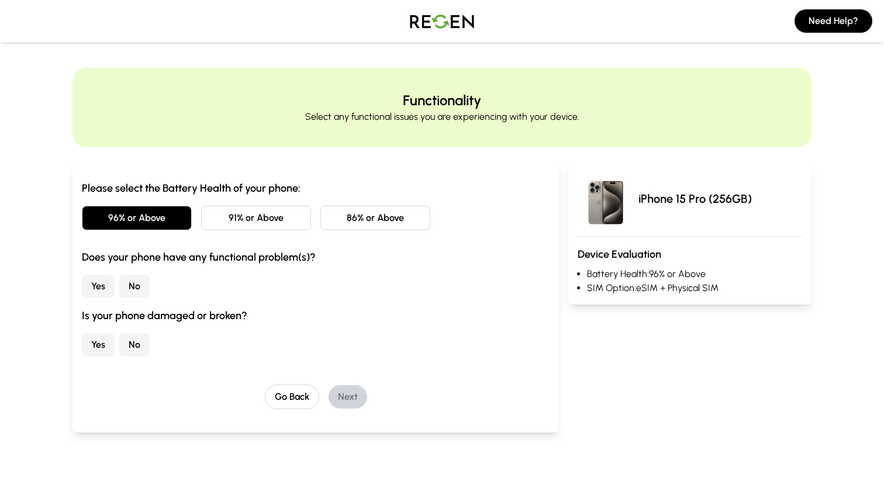
click at [136, 287] on button "No" at bounding box center [134, 286] width 30 height 23
click at [132, 340] on button "No" at bounding box center [134, 344] width 30 height 23
click at [351, 401] on button "Next" at bounding box center [348, 396] width 39 height 23
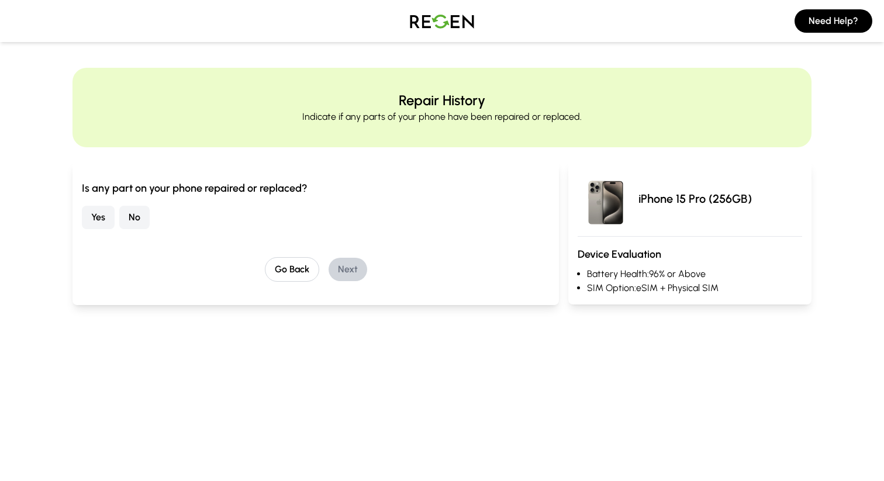
click at [141, 219] on button "No" at bounding box center [134, 217] width 30 height 23
click at [348, 272] on button "Next" at bounding box center [348, 269] width 39 height 23
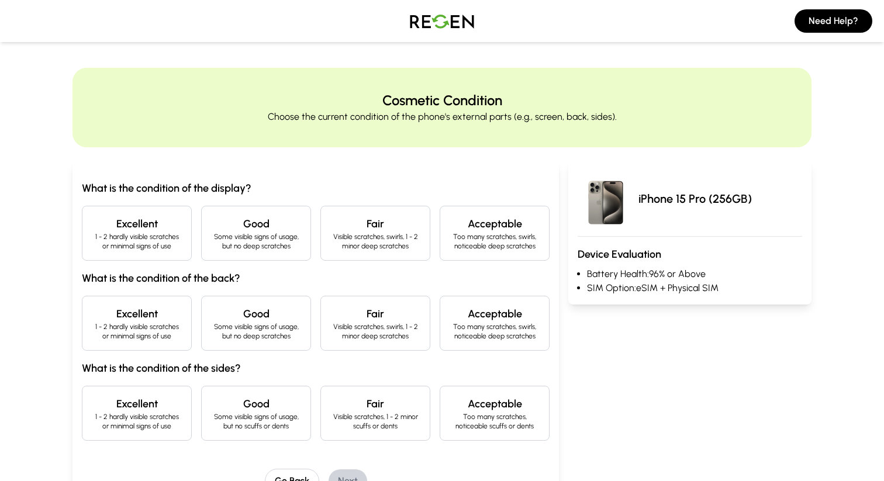
click at [106, 220] on h4 "Excellent" at bounding box center [137, 224] width 90 height 16
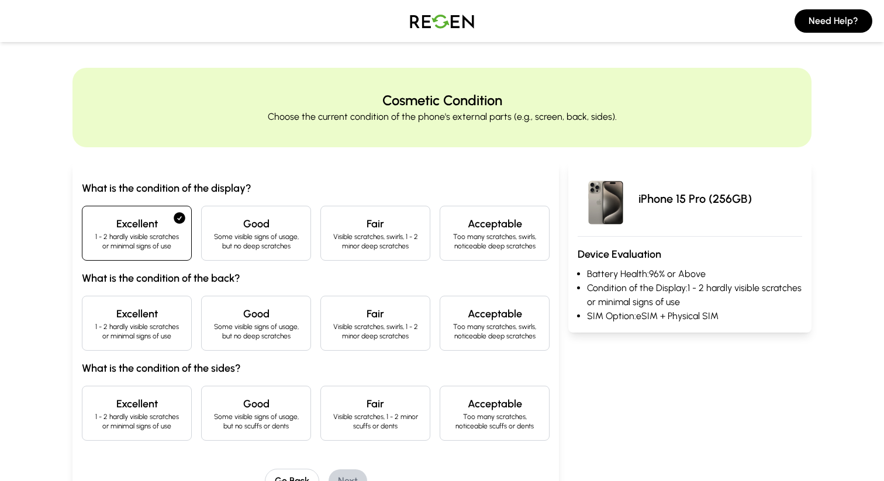
click at [97, 298] on div "Excellent 1 - 2 hardly visible scratches or minimal signs of use" at bounding box center [137, 323] width 110 height 55
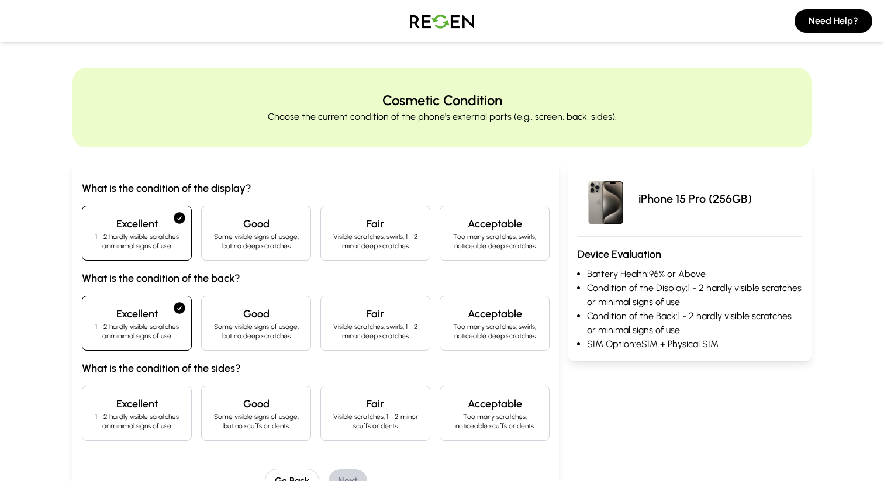
click at [116, 399] on h4 "Excellent" at bounding box center [137, 404] width 90 height 16
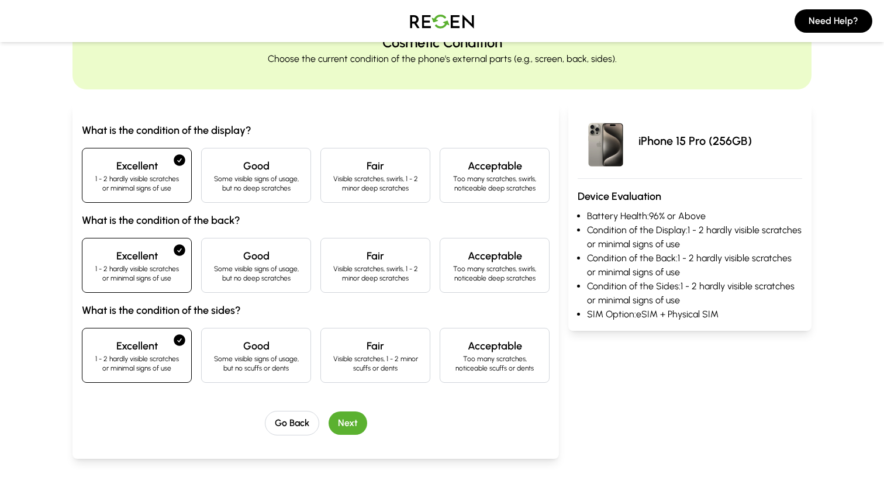
scroll to position [62, 0]
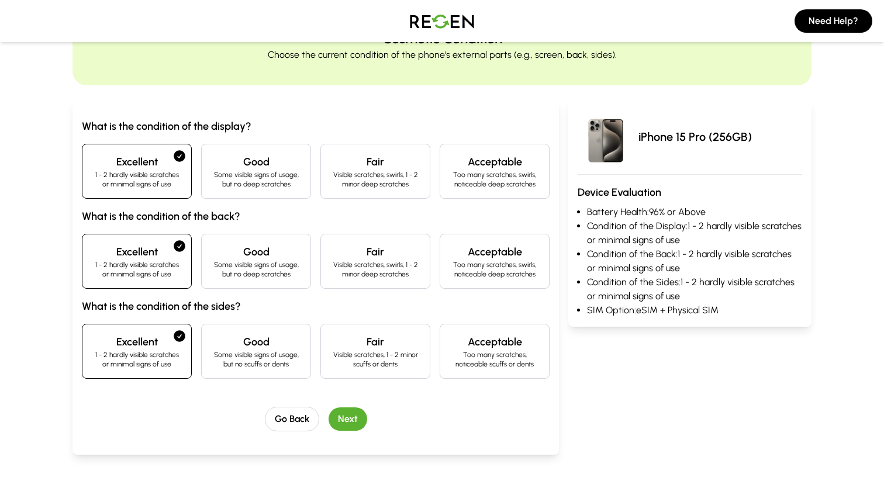
click at [352, 422] on button "Next" at bounding box center [348, 419] width 39 height 23
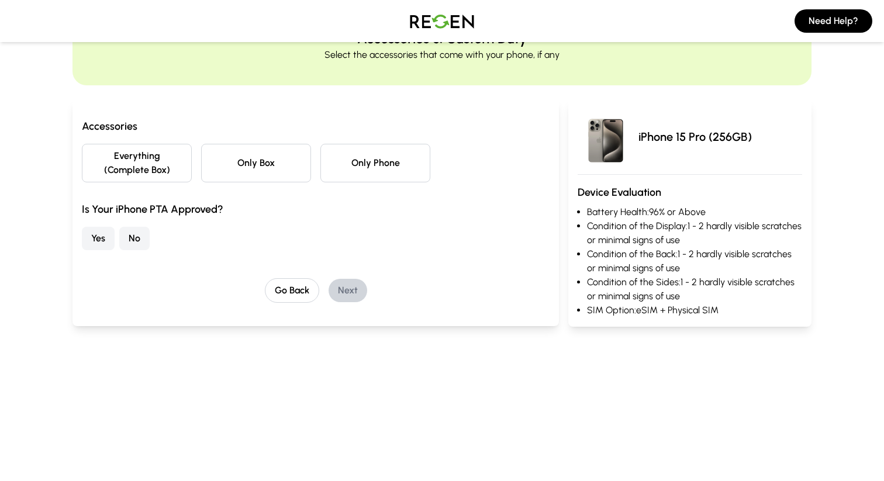
click at [95, 237] on button "Yes" at bounding box center [98, 238] width 33 height 23
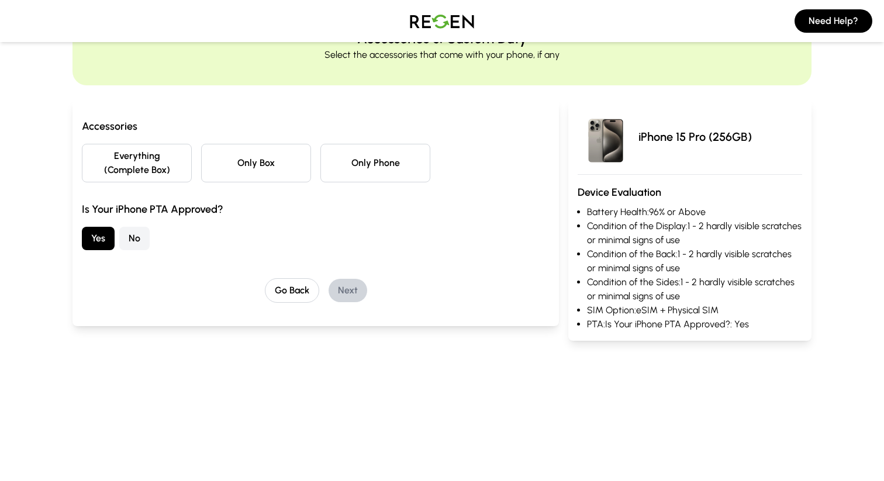
click at [168, 170] on button "Everything (Complete Box)" at bounding box center [137, 163] width 110 height 39
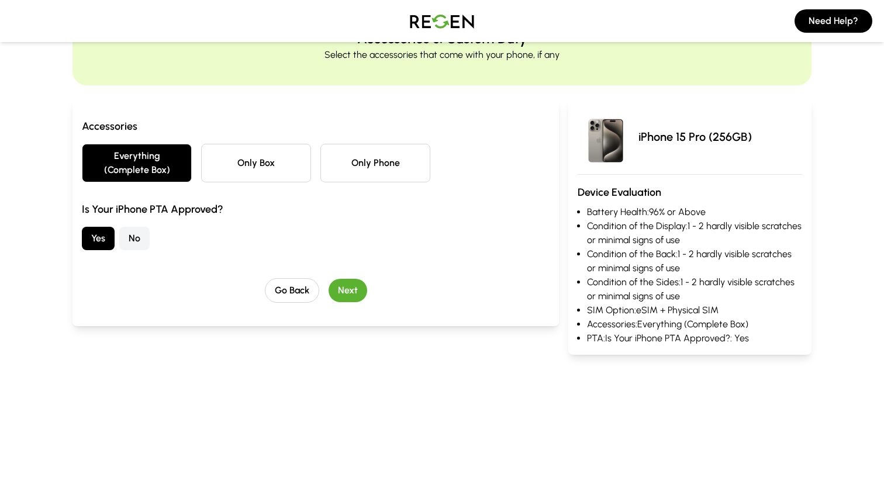
click at [345, 293] on button "Next" at bounding box center [348, 290] width 39 height 23
